Goal: Check status: Check status

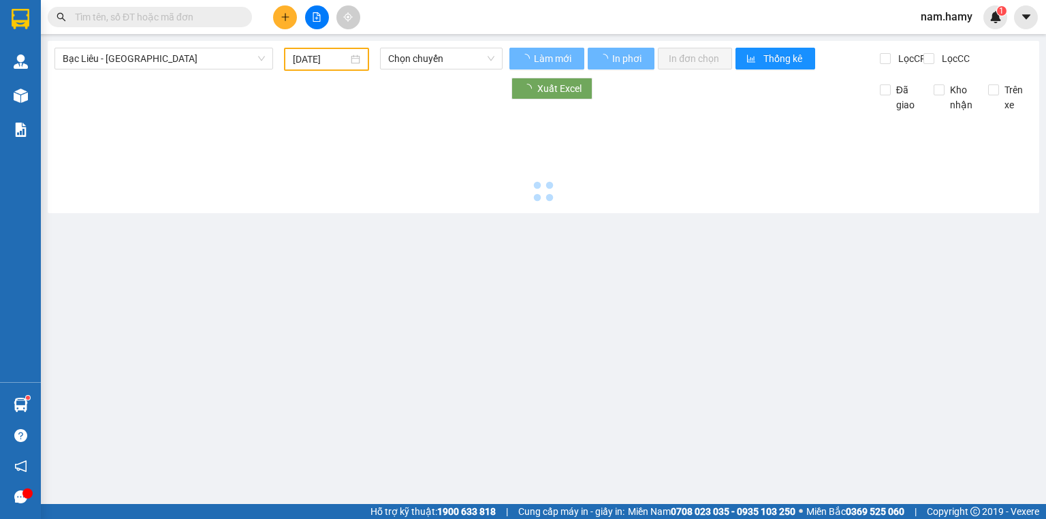
type input "[DATE]"
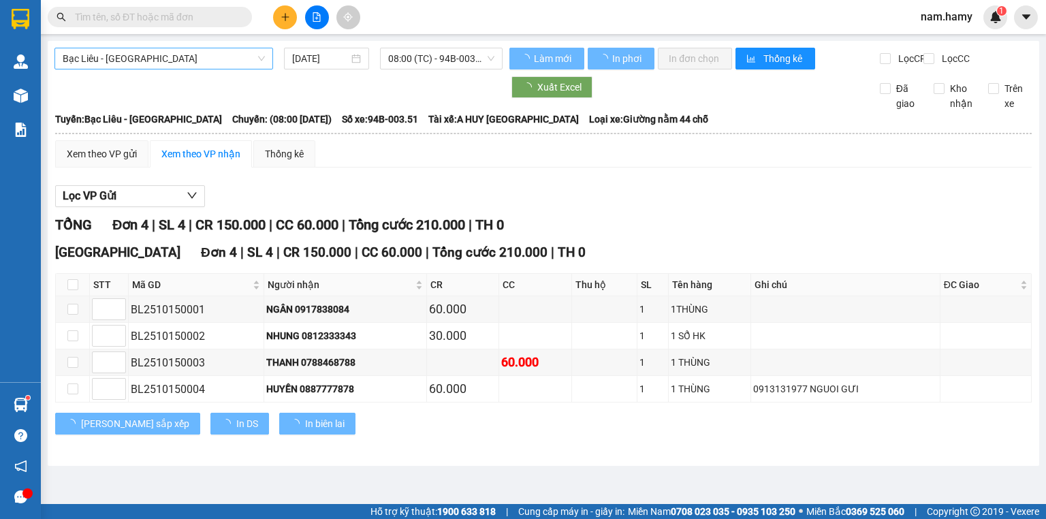
click at [226, 63] on span "Bạc Liêu - [GEOGRAPHIC_DATA]" at bounding box center [164, 58] width 202 height 20
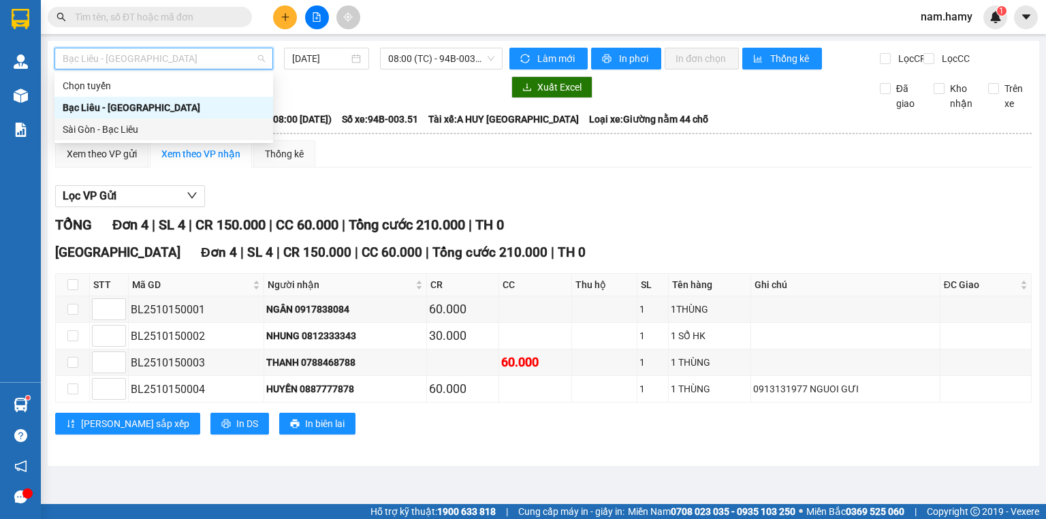
click at [202, 131] on div "Sài Gòn - Bạc Liêu" at bounding box center [164, 129] width 202 height 15
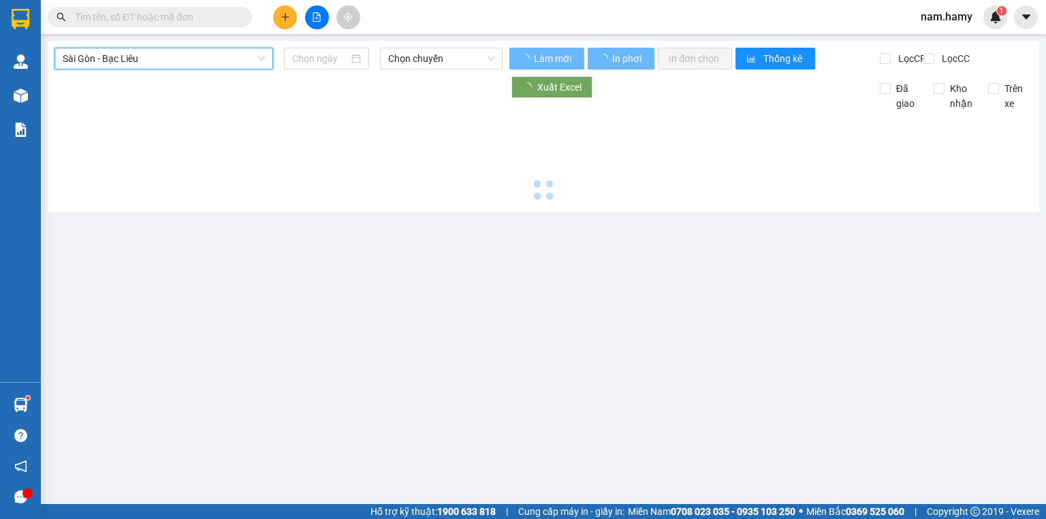
type input "[DATE]"
